Goal: Task Accomplishment & Management: Manage account settings

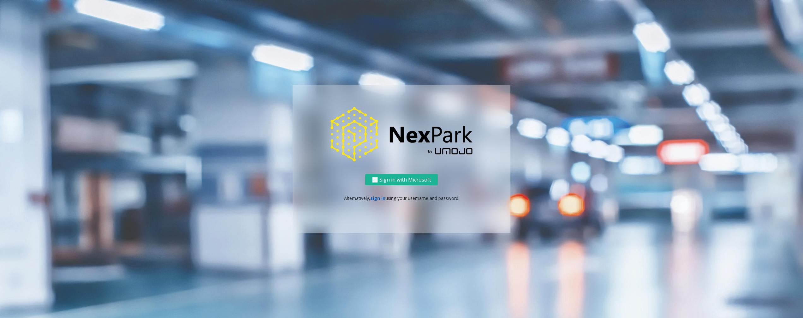
click at [378, 197] on link "sign in" at bounding box center [377, 198] width 15 height 6
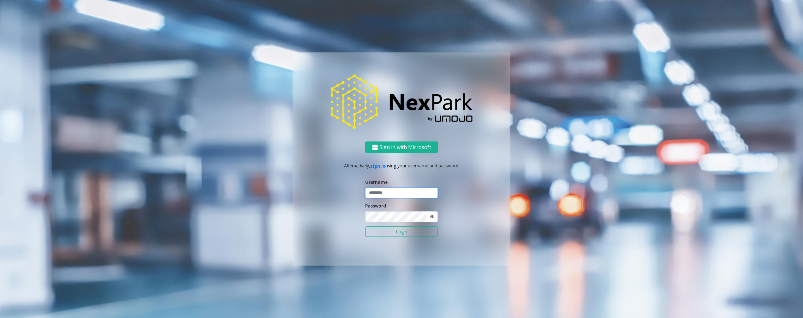
click at [388, 194] on input "text" at bounding box center [401, 193] width 73 height 11
type input "********"
click at [721, 140] on ng-component "Sign in with Microsoft Alternatively, sign in using your username and password.…" at bounding box center [401, 159] width 803 height 318
click at [372, 236] on button "Login" at bounding box center [401, 231] width 73 height 11
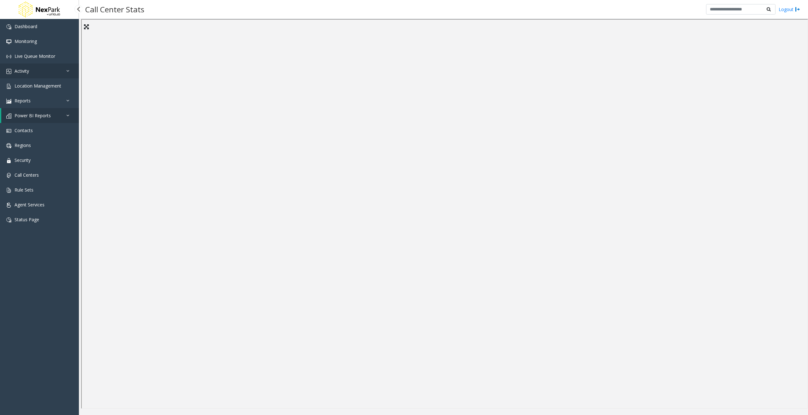
click at [38, 74] on link "Activity" at bounding box center [39, 70] width 79 height 15
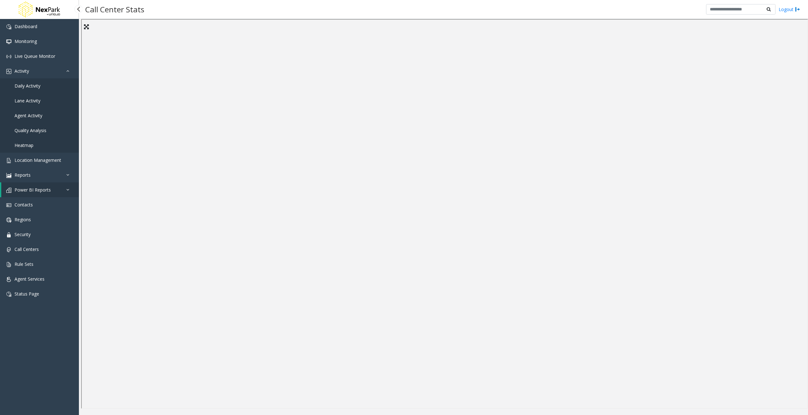
click at [42, 84] on link "Daily Activity" at bounding box center [39, 85] width 79 height 15
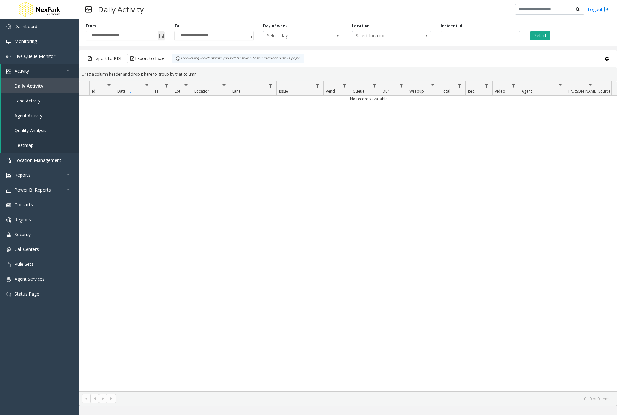
click at [165, 35] on span "**********" at bounding box center [125, 35] width 79 height 9
click at [164, 38] on span "Toggle popup" at bounding box center [161, 35] width 5 height 5
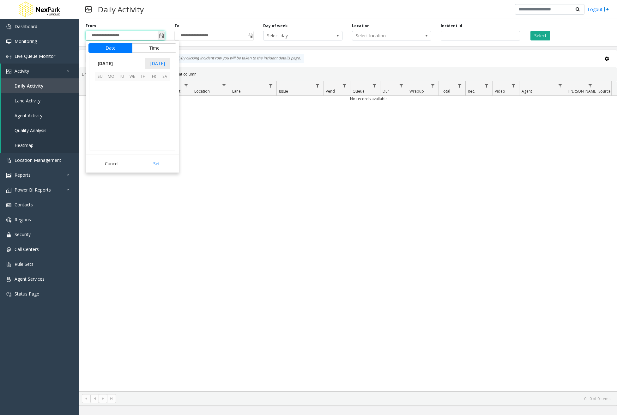
scroll to position [113414, 0]
click at [108, 65] on span "[DATE]" at bounding box center [105, 63] width 21 height 9
click at [99, 76] on span "Jan" at bounding box center [102, 76] width 15 height 15
click at [135, 84] on span "1" at bounding box center [132, 86] width 11 height 11
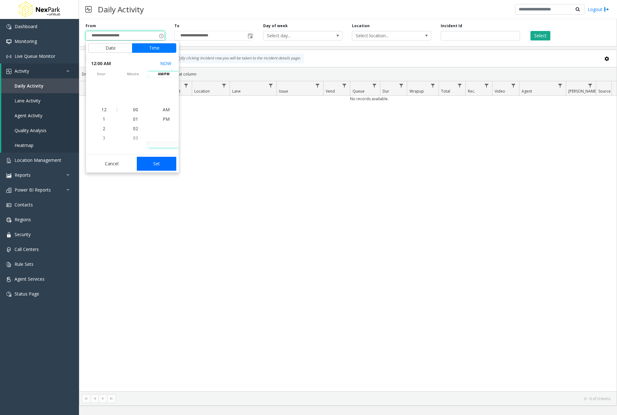
click at [158, 164] on button "Set" at bounding box center [157, 164] width 40 height 14
type input "**********"
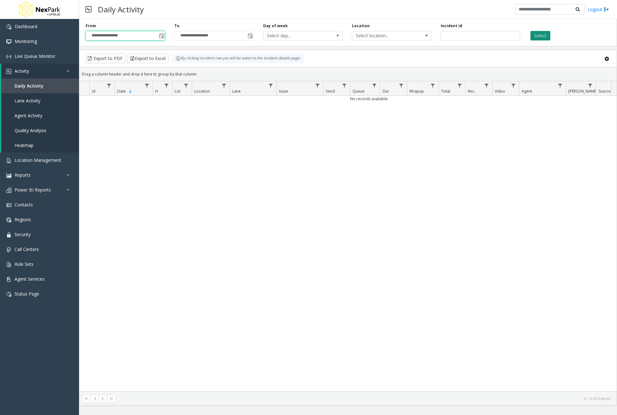
click at [537, 33] on button "Select" at bounding box center [540, 35] width 20 height 9
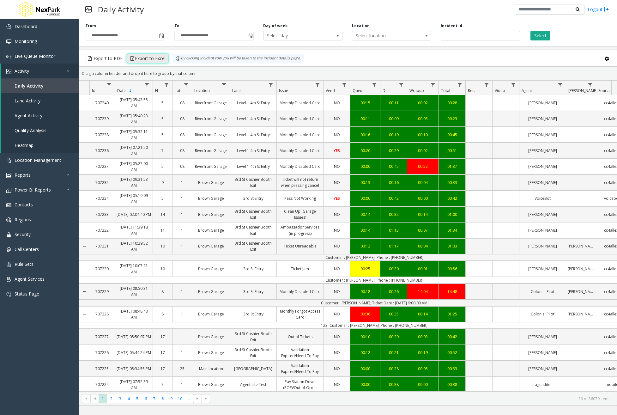
click at [156, 58] on button "Export to Excel" at bounding box center [147, 58] width 41 height 9
click at [100, 59] on button "Export to PDF" at bounding box center [106, 58] width 40 height 9
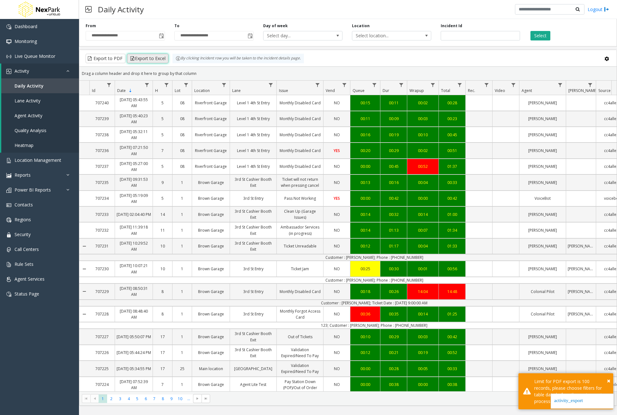
click at [145, 59] on button "Export to Excel" at bounding box center [147, 58] width 41 height 9
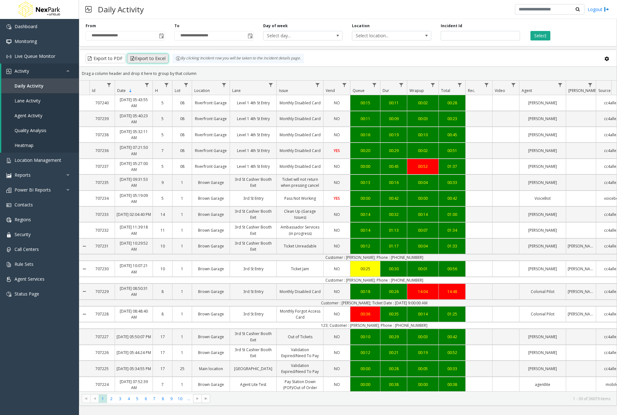
click at [151, 57] on button "Export to Excel" at bounding box center [147, 58] width 41 height 9
click at [582, 30] on div "Select" at bounding box center [569, 31] width 89 height 17
click at [49, 264] on link "Rule Sets" at bounding box center [39, 263] width 79 height 15
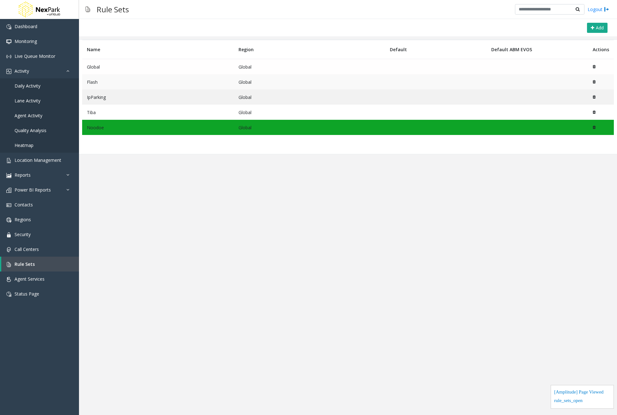
click at [140, 82] on td "Flash" at bounding box center [158, 81] width 152 height 15
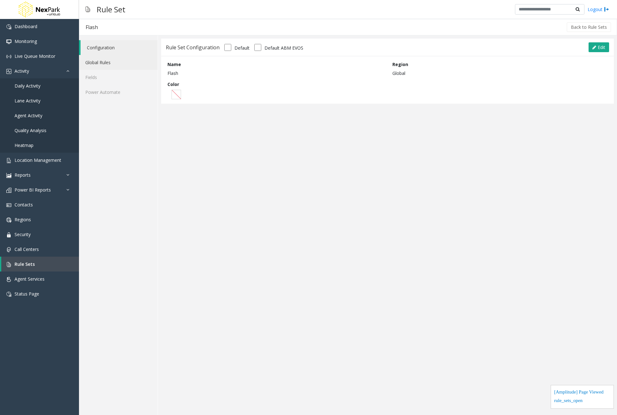
click at [131, 69] on link "Global Rules" at bounding box center [118, 62] width 79 height 15
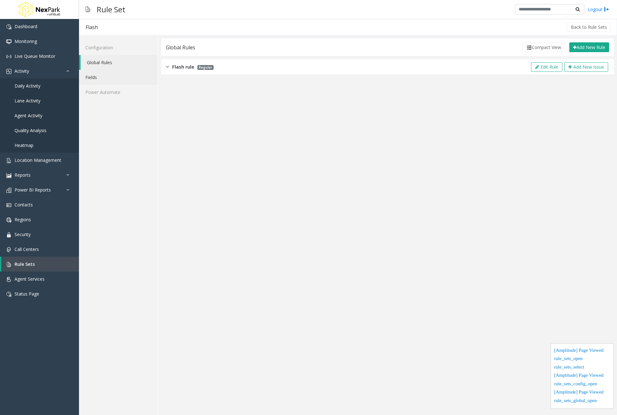
click at [131, 80] on link "Fields" at bounding box center [118, 77] width 79 height 15
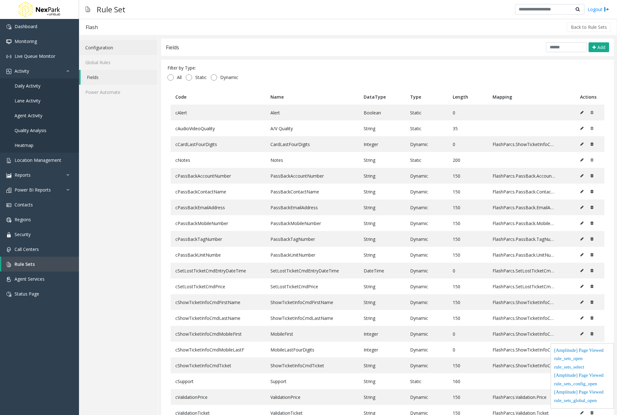
click at [111, 54] on link "Configuration" at bounding box center [118, 47] width 79 height 15
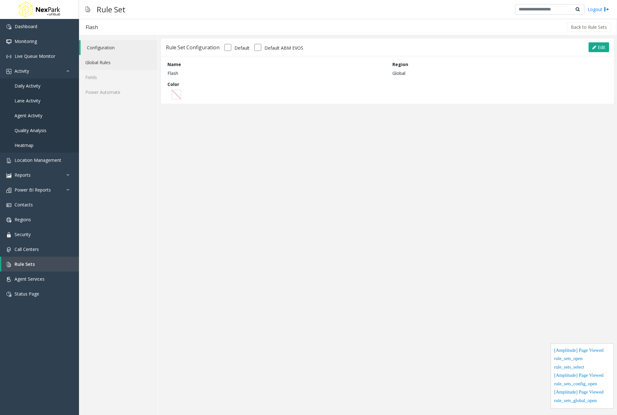
click at [114, 59] on link "Global Rules" at bounding box center [118, 62] width 79 height 15
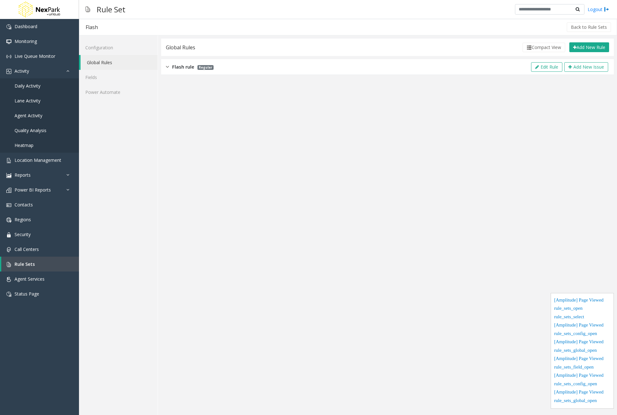
click at [171, 67] on div "Flash rule Regular" at bounding box center [190, 66] width 48 height 7
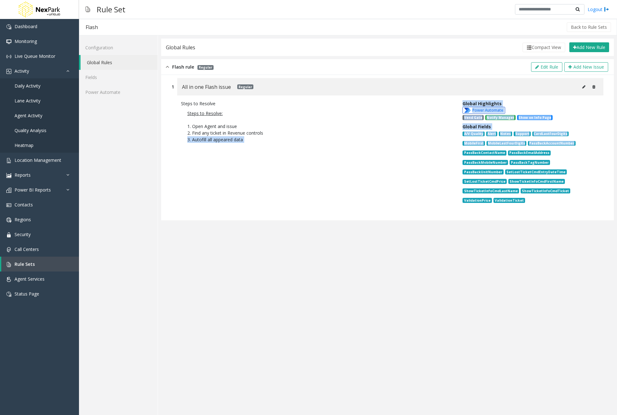
drag, startPoint x: 461, startPoint y: 133, endPoint x: 570, endPoint y: 140, distance: 109.2
click at [569, 140] on div "Steps to Resolve Steps to Resolve: 1. Open Agent and issue 2. Find any ticket i…" at bounding box center [387, 152] width 432 height 115
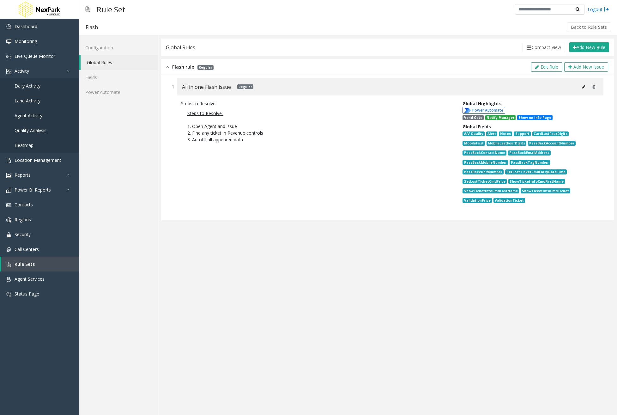
click at [595, 163] on div "Global Highlights Power Automate Vend Gate Notify Manager Show on Info Page Glo…" at bounding box center [528, 153] width 141 height 106
click at [581, 87] on button at bounding box center [584, 86] width 10 height 9
type input "**********"
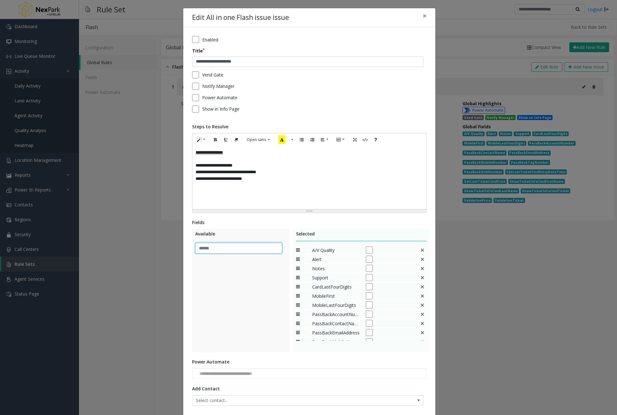
drag, startPoint x: 225, startPoint y: 248, endPoint x: 231, endPoint y: 247, distance: 5.5
click at [228, 248] on input "text" at bounding box center [238, 248] width 87 height 11
click at [425, 12] on button "×" at bounding box center [424, 15] width 13 height 15
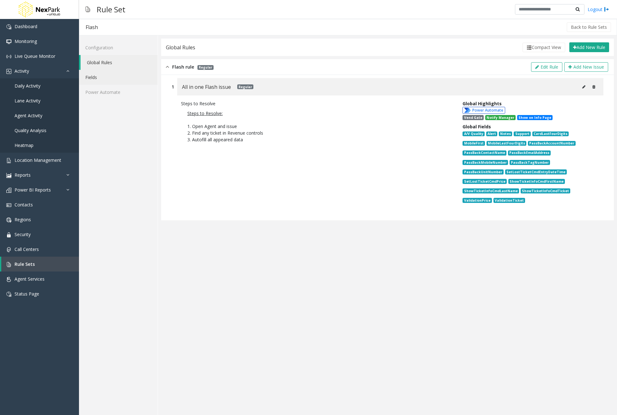
click at [96, 79] on link "Fields" at bounding box center [118, 77] width 79 height 15
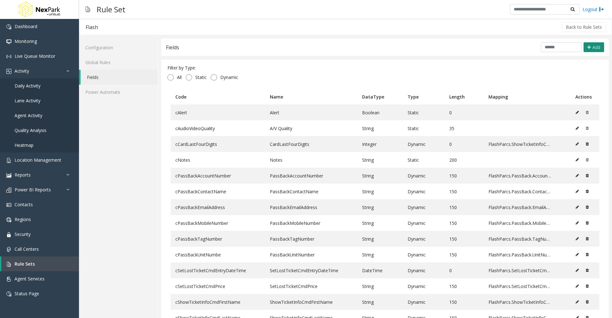
click at [592, 48] on span "Add" at bounding box center [596, 47] width 8 height 6
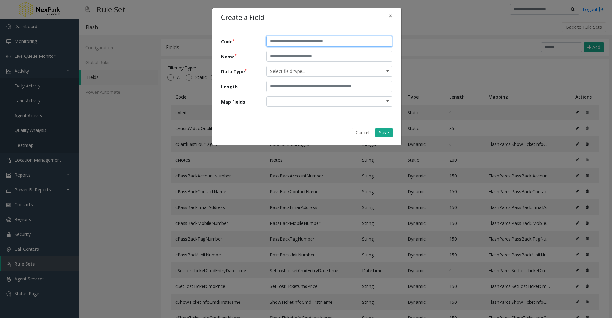
click at [298, 41] on input "text" at bounding box center [329, 41] width 126 height 11
click at [483, 34] on div "Create a Field × Code Name Data Type Select field type... Length Map Fields Can…" at bounding box center [306, 159] width 612 height 318
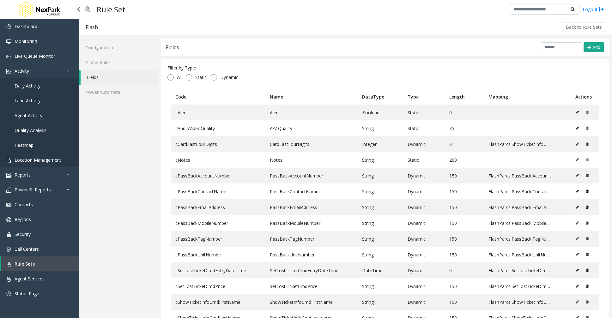
click at [53, 159] on span "Location Management" at bounding box center [38, 160] width 47 height 6
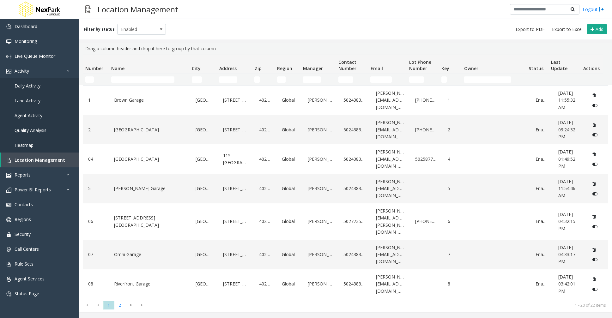
click at [94, 69] on span "Number" at bounding box center [94, 68] width 18 height 6
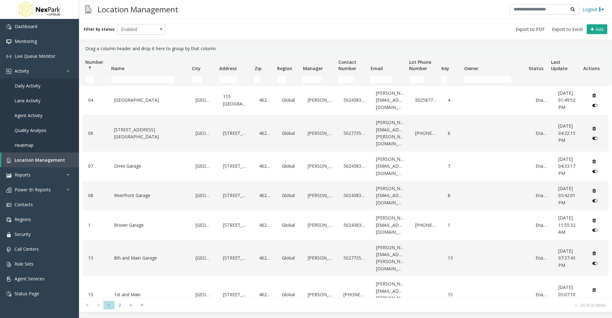
click at [95, 64] on span "Number" at bounding box center [94, 62] width 18 height 6
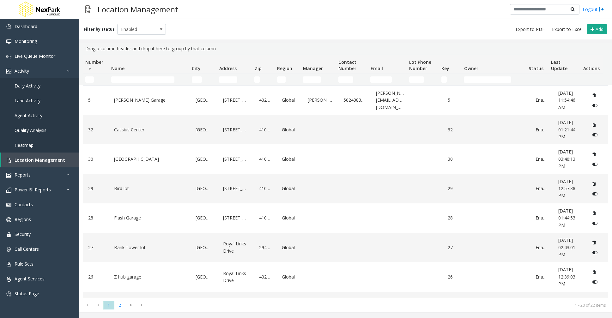
click at [93, 64] on span "Number" at bounding box center [94, 62] width 18 height 6
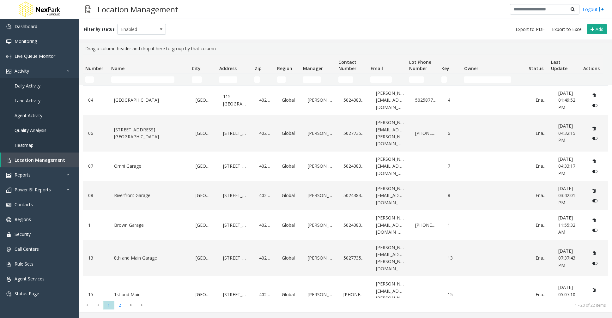
click at [535, 69] on th "Status" at bounding box center [536, 64] width 22 height 19
click at [130, 46] on kendo-grid "Drag a column header and drop it here to group by that column Number Not Sorted…" at bounding box center [345, 177] width 533 height 269
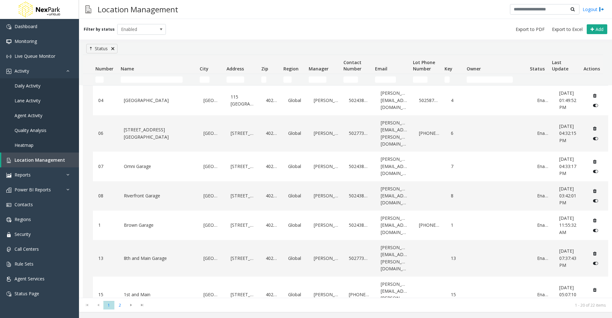
click at [113, 48] on link at bounding box center [112, 48] width 5 height 5
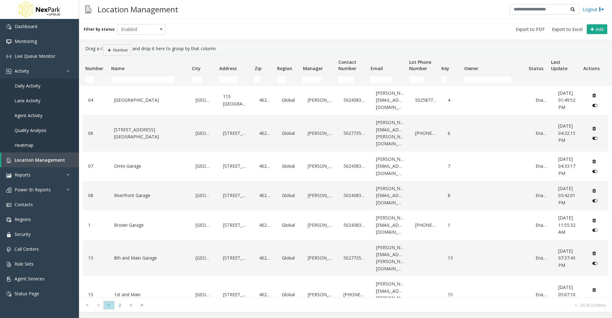
click at [103, 44] on kendo-grid "Drag a column header and drop it here to group by that column Number Not Sorted…" at bounding box center [345, 177] width 533 height 269
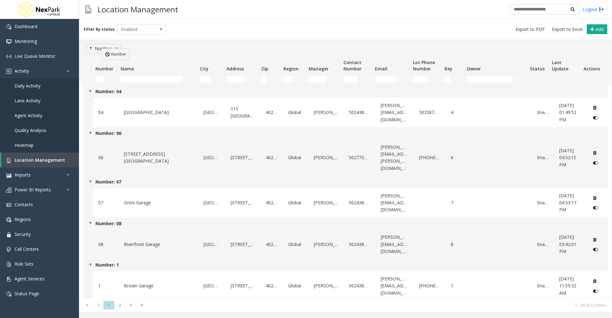
click at [101, 48] on kendo-grid "Number Number Not Sorted Name City Address Zip Region Manager Contact Number Em…" at bounding box center [345, 177] width 533 height 269
click at [118, 51] on link at bounding box center [116, 48] width 5 height 5
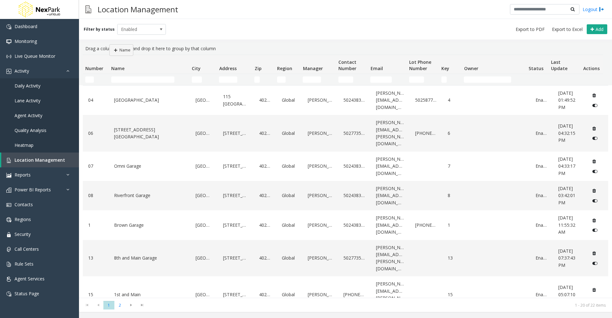
click at [109, 44] on kendo-grid "Drag a column header and drop it here to group by that column Number Not Sorted…" at bounding box center [345, 177] width 533 height 269
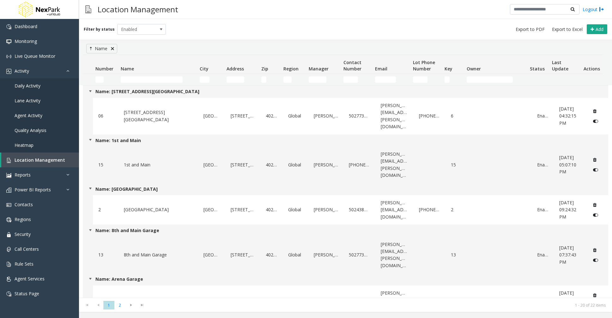
click at [112, 50] on link at bounding box center [112, 48] width 5 height 5
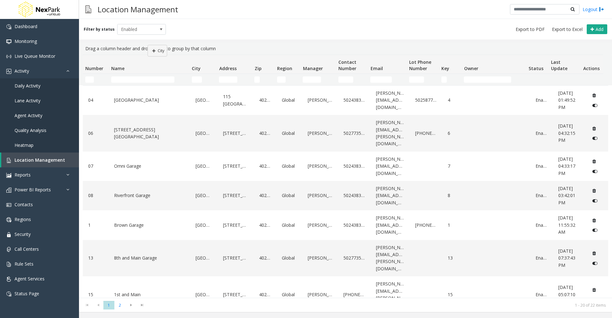
click at [147, 45] on kendo-grid "Drag a column header and drop it here to group by that column Number Not Sorted…" at bounding box center [345, 177] width 533 height 269
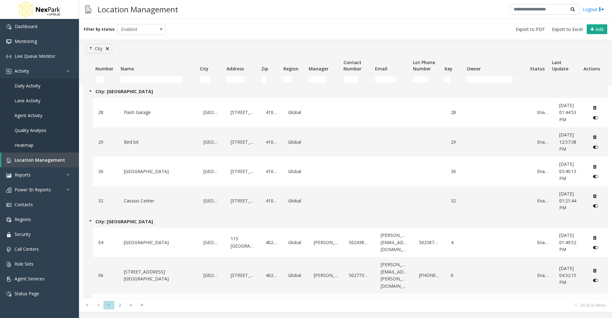
click at [107, 50] on link at bounding box center [107, 48] width 5 height 5
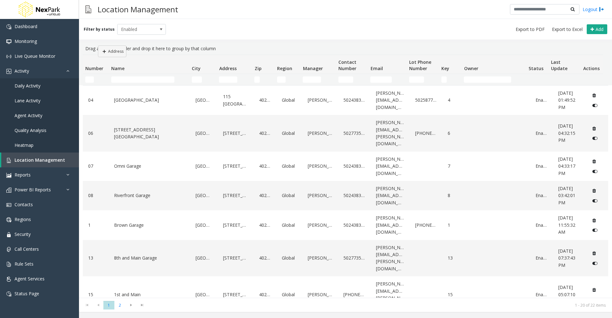
click at [98, 46] on kendo-grid "Drag a column header and drop it here to group by that column Number Not Sorted…" at bounding box center [345, 177] width 533 height 269
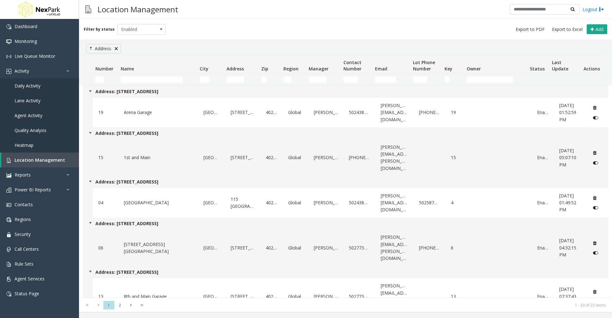
click at [116, 49] on link at bounding box center [116, 48] width 5 height 5
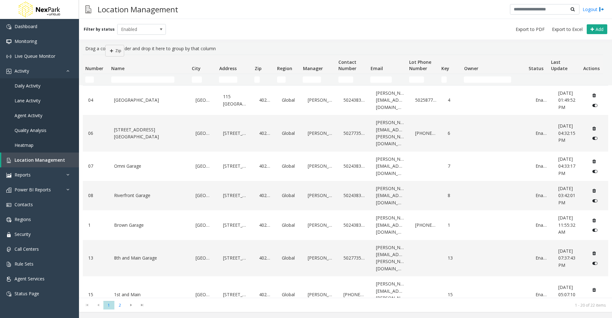
click at [100, 43] on kendo-grid "Drag a column header and drop it here to group by that column Number Not Sorted…" at bounding box center [345, 177] width 533 height 269
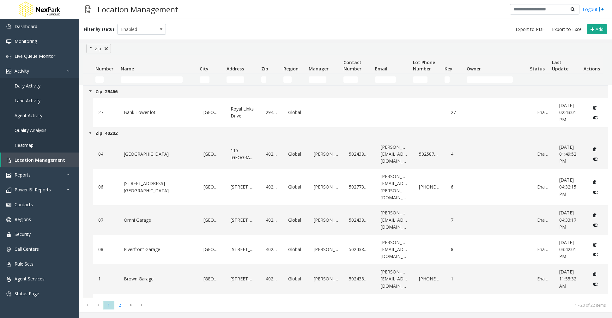
click at [106, 51] on link at bounding box center [106, 48] width 5 height 5
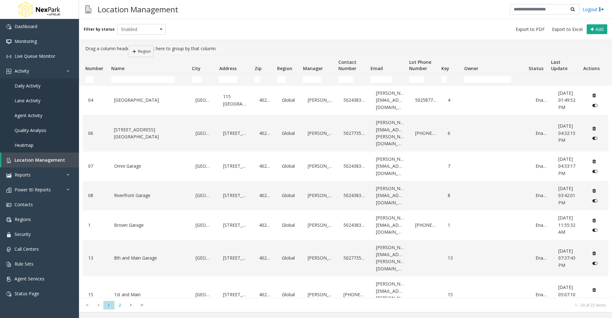
click at [128, 45] on kendo-grid "Drag a column header and drop it here to group by that column Number Not Sorted…" at bounding box center [345, 177] width 533 height 269
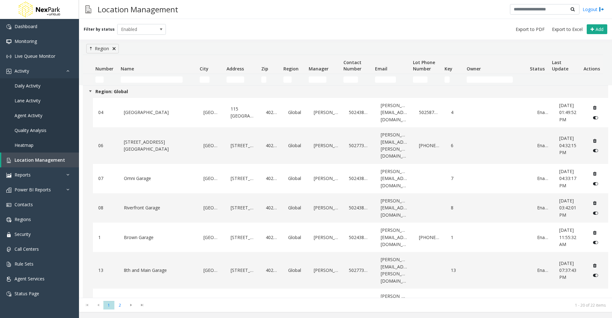
click at [111, 50] on link at bounding box center [113, 48] width 5 height 5
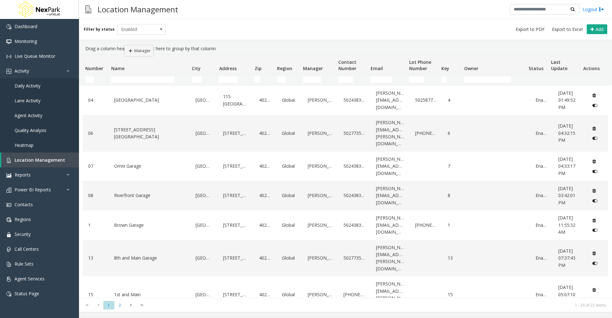
click at [124, 45] on kendo-grid "Drag a column header and drop it here to group by that column Number Not Sorted…" at bounding box center [345, 177] width 533 height 269
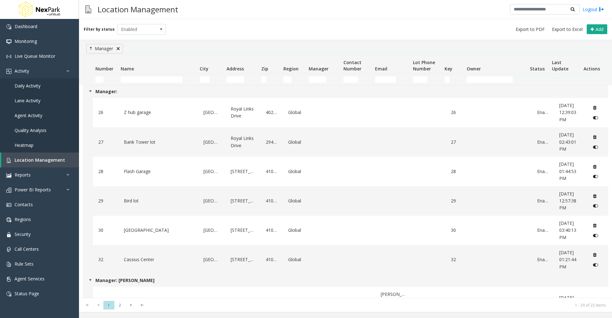
click at [119, 49] on link at bounding box center [118, 48] width 5 height 5
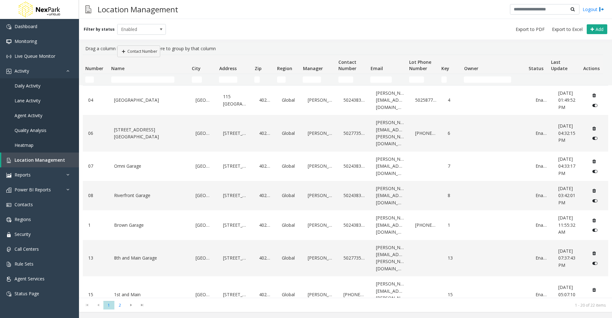
click at [117, 45] on kendo-grid "Drag a column header and drop it here to group by that column Number Not Sorted…" at bounding box center [345, 177] width 533 height 269
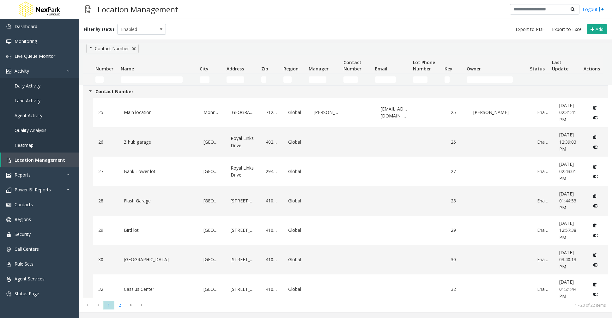
click at [135, 50] on link at bounding box center [133, 48] width 5 height 5
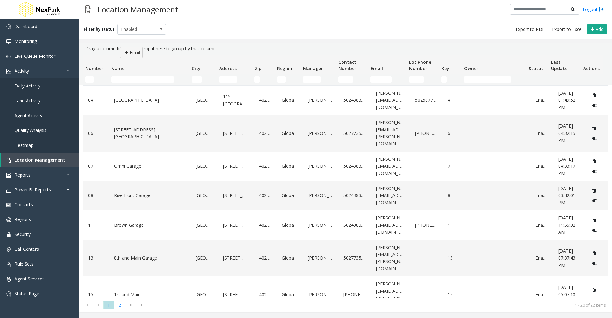
click at [120, 47] on kendo-grid "Drag a column header and drop it here to group by that column Number Not Sorted…" at bounding box center [345, 177] width 533 height 269
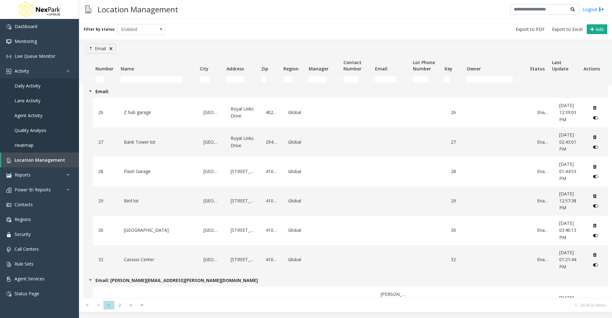
click at [112, 49] on link at bounding box center [110, 48] width 5 height 5
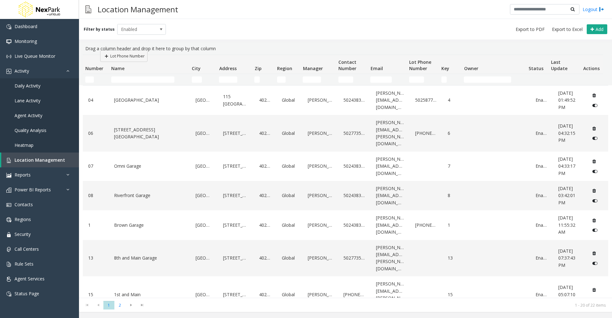
click at [100, 50] on kendo-grid "Drag a column header and drop it here to group by that column Number Not Sorted…" at bounding box center [345, 177] width 533 height 269
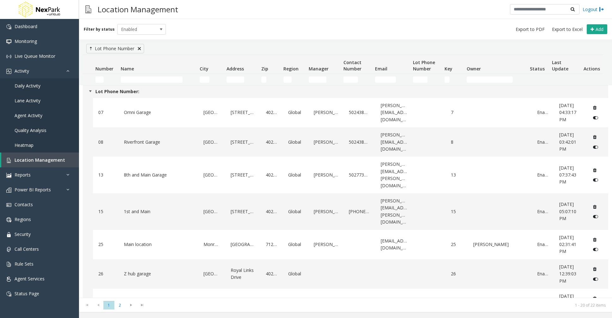
click at [140, 50] on link at bounding box center [139, 48] width 5 height 5
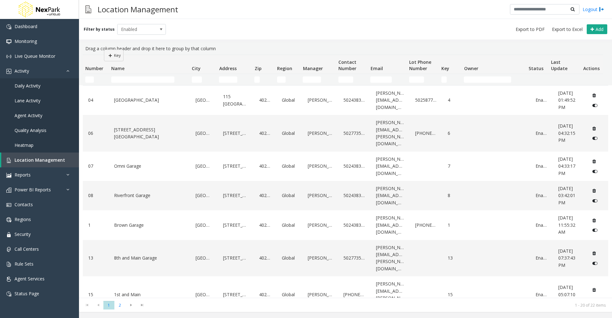
click at [104, 50] on kendo-grid "Drag a column header and drop it here to group by that column Number Not Sorted…" at bounding box center [345, 177] width 533 height 269
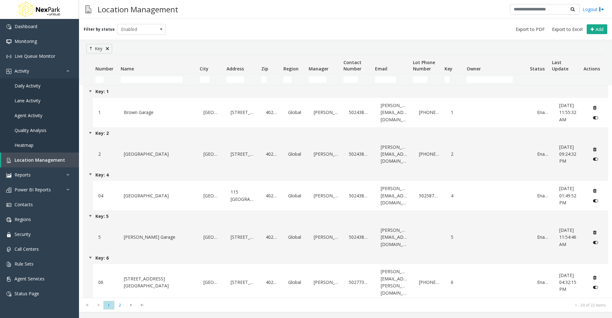
click at [106, 46] on link at bounding box center [107, 48] width 5 height 5
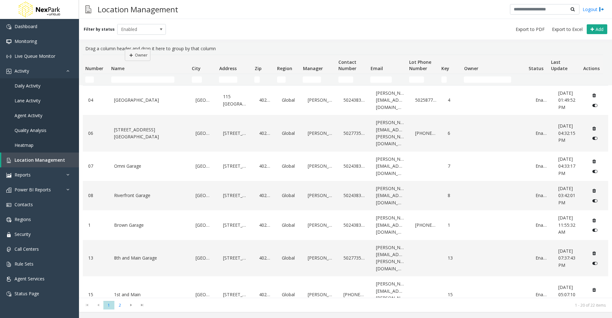
click at [122, 48] on kendo-grid "Drag a column header and drop it here to group by that column Number Not Sorted…" at bounding box center [345, 177] width 533 height 269
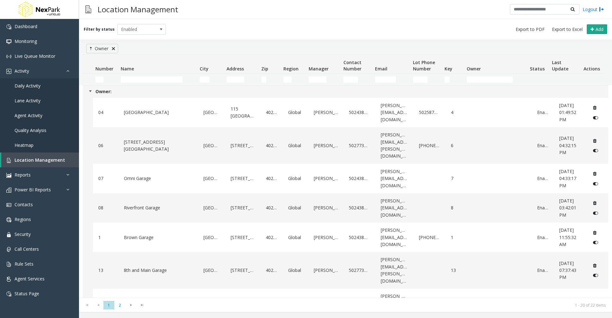
click at [112, 49] on link at bounding box center [113, 48] width 5 height 5
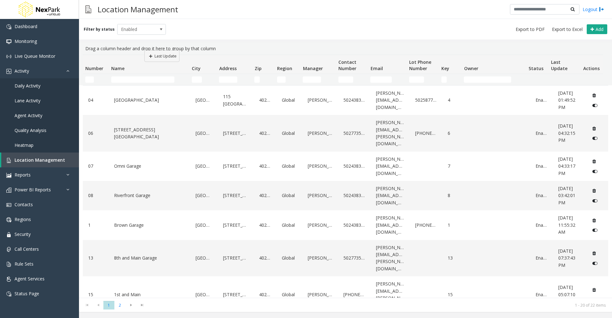
click at [144, 50] on kendo-grid "Drag a column header and drop it here to group by that column Number Not Sorted…" at bounding box center [345, 177] width 533 height 269
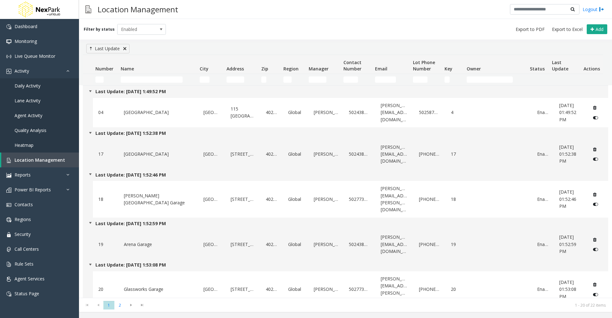
click at [123, 49] on link at bounding box center [124, 48] width 5 height 5
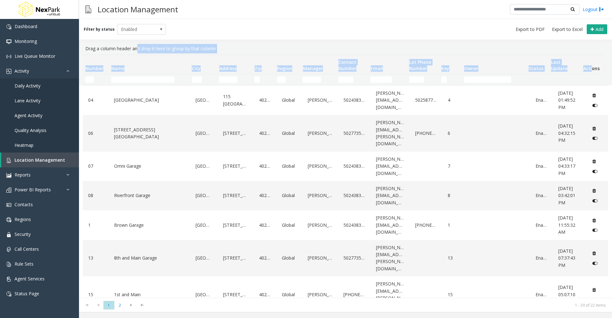
drag, startPoint x: 591, startPoint y: 68, endPoint x: 224, endPoint y: 53, distance: 367.0
click at [135, 51] on kendo-grid "Drag a column header and drop it here to group by that column Number Not Sorted…" at bounding box center [345, 177] width 533 height 269
drag, startPoint x: 512, startPoint y: 47, endPoint x: 521, endPoint y: 50, distance: 9.3
click at [512, 47] on div "Drag a column header and drop it here to group by that column" at bounding box center [345, 49] width 525 height 12
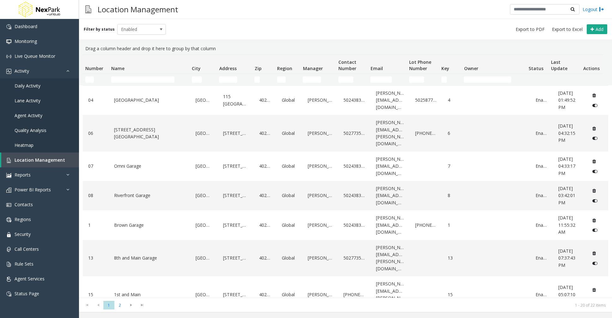
click at [597, 61] on th "Actions" at bounding box center [591, 64] width 23 height 19
drag, startPoint x: 591, startPoint y: 68, endPoint x: 571, endPoint y: 51, distance: 26.4
click at [559, 45] on kendo-grid "Drag a column header and drop it here to group by that column Number Not Sorted…" at bounding box center [345, 177] width 533 height 269
click at [593, 58] on th "Actions" at bounding box center [591, 64] width 23 height 19
click at [109, 50] on kendo-grid "Drag a column header and drop it here to group by that column Number Not Sorted…" at bounding box center [345, 177] width 533 height 269
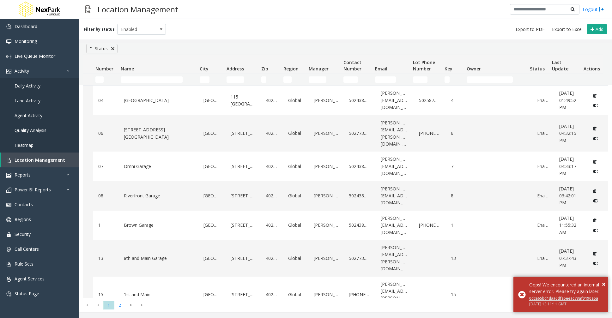
click at [112, 48] on link at bounding box center [112, 48] width 5 height 5
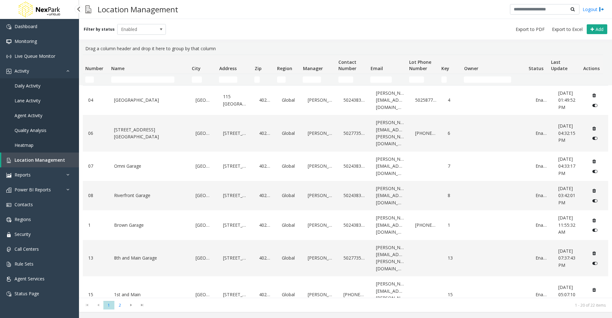
click at [47, 87] on link "Daily Activity" at bounding box center [39, 85] width 79 height 15
